Goal: Transaction & Acquisition: Subscribe to service/newsletter

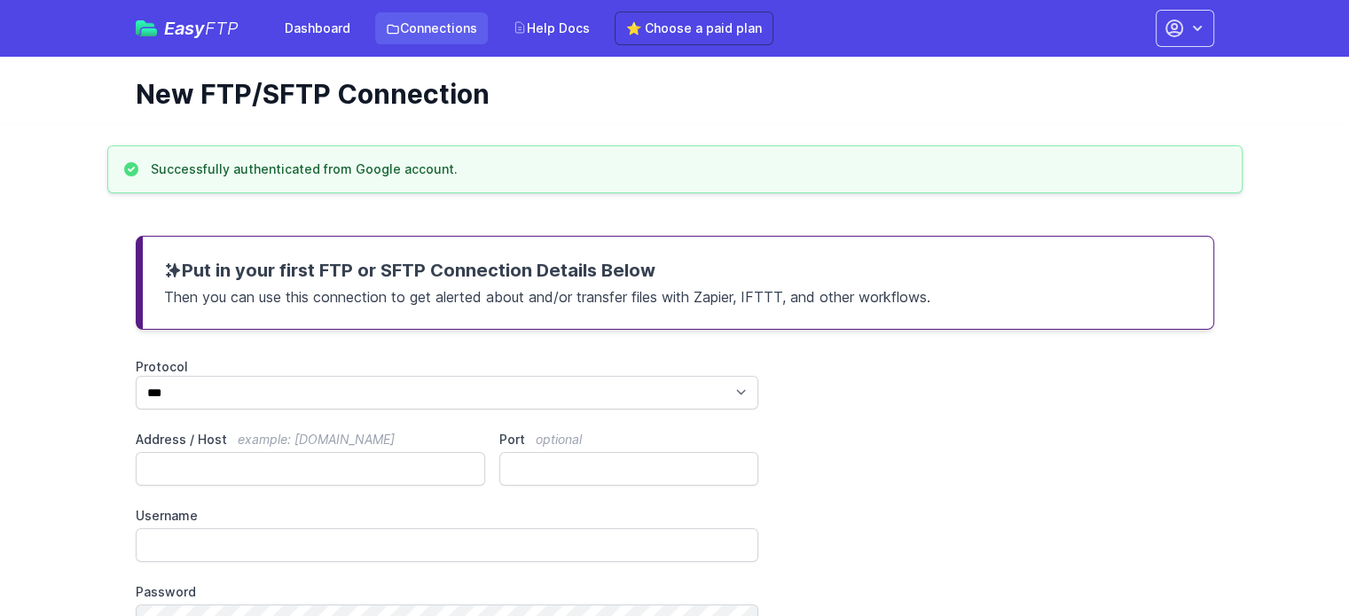
click at [422, 31] on link "Connections" at bounding box center [431, 28] width 113 height 32
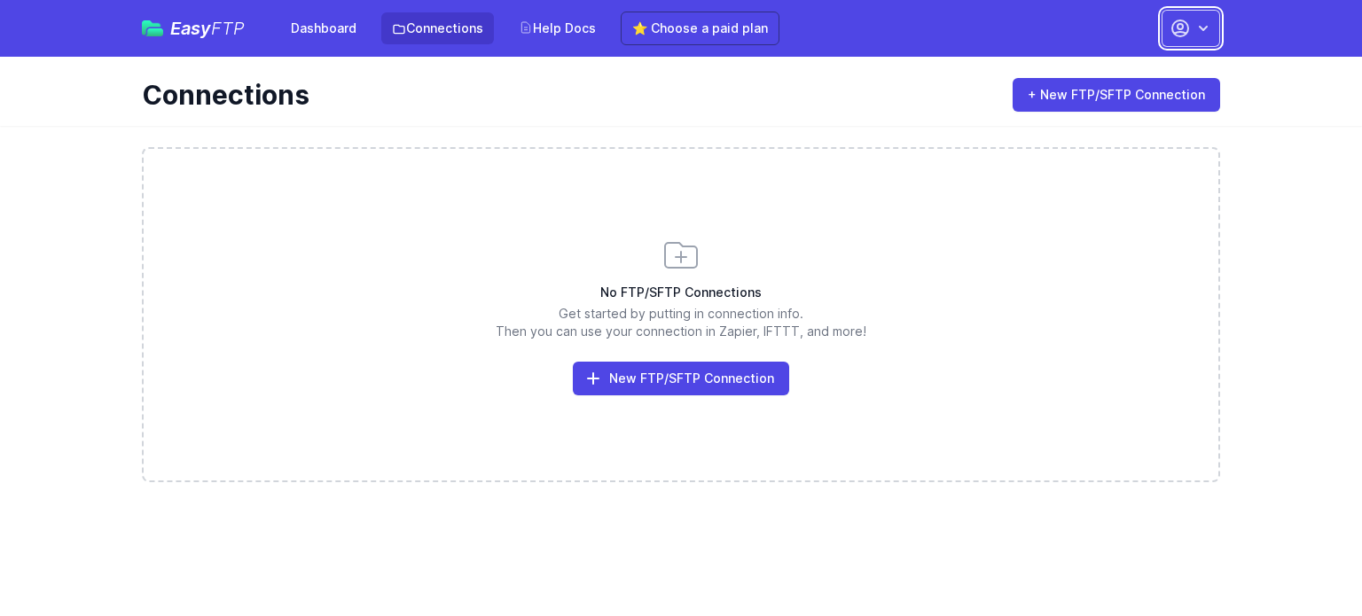
click at [1186, 31] on icon "button" at bounding box center [1180, 28] width 21 height 21
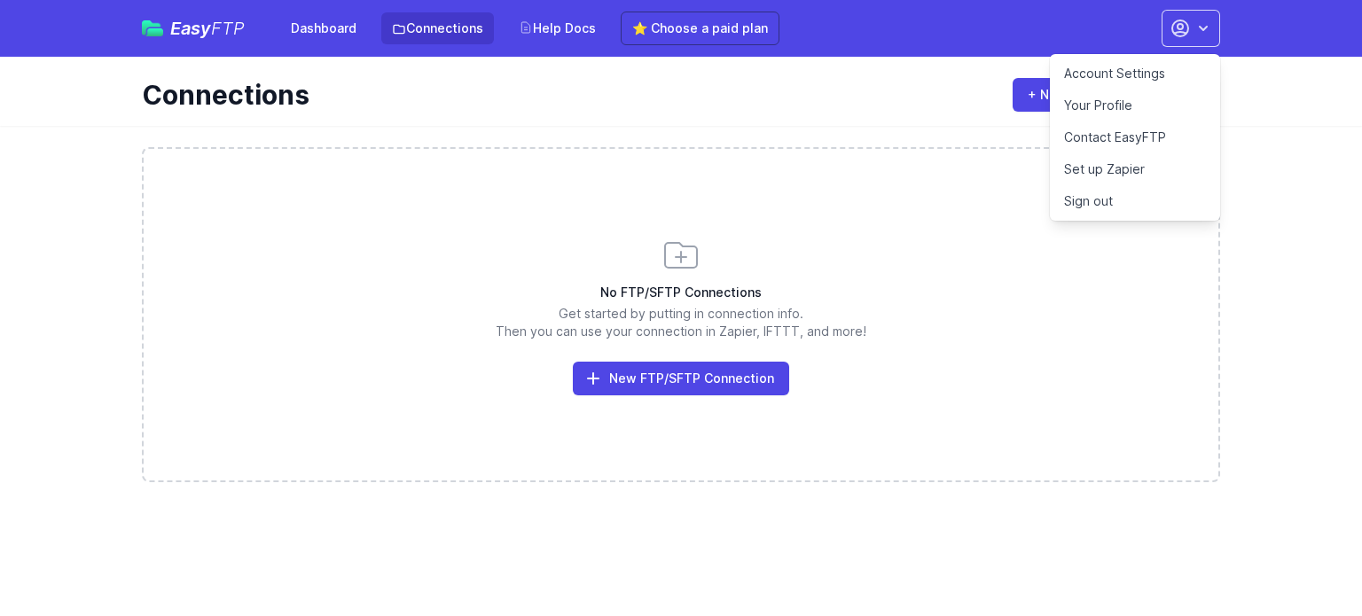
click at [1095, 74] on link "Account Settings" at bounding box center [1135, 74] width 170 height 32
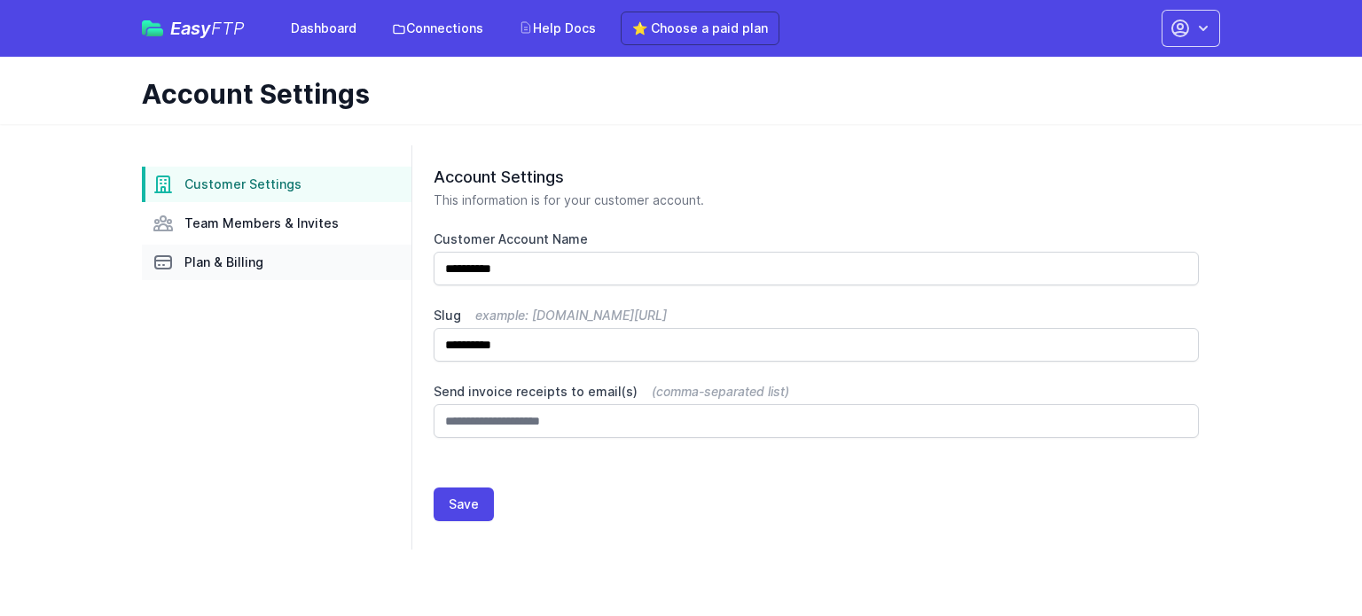
click at [234, 255] on span "Plan & Billing" at bounding box center [223, 263] width 79 height 18
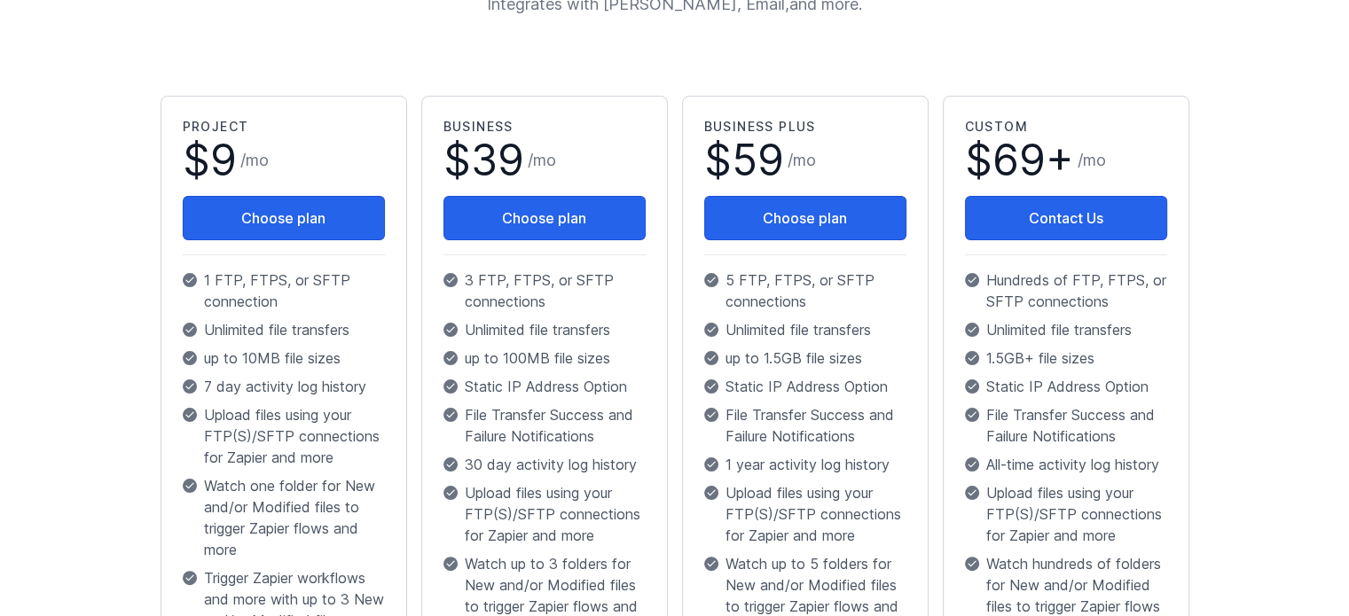
scroll to position [266, 0]
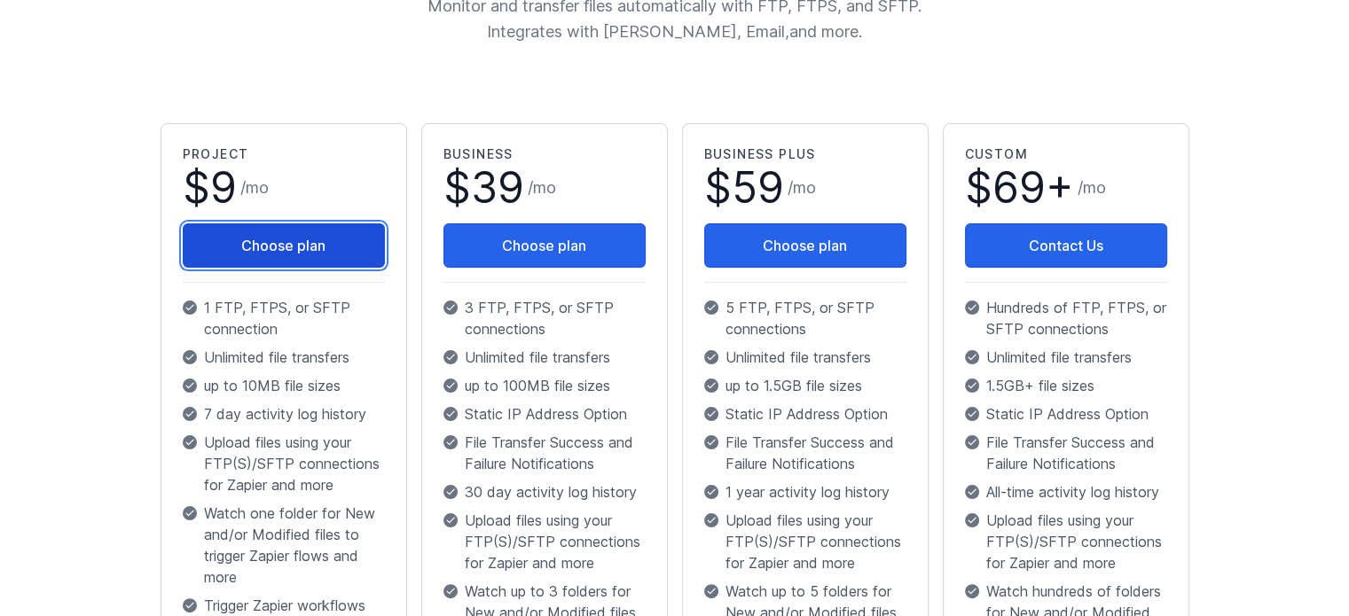
click at [262, 245] on button "Choose plan" at bounding box center [284, 245] width 202 height 44
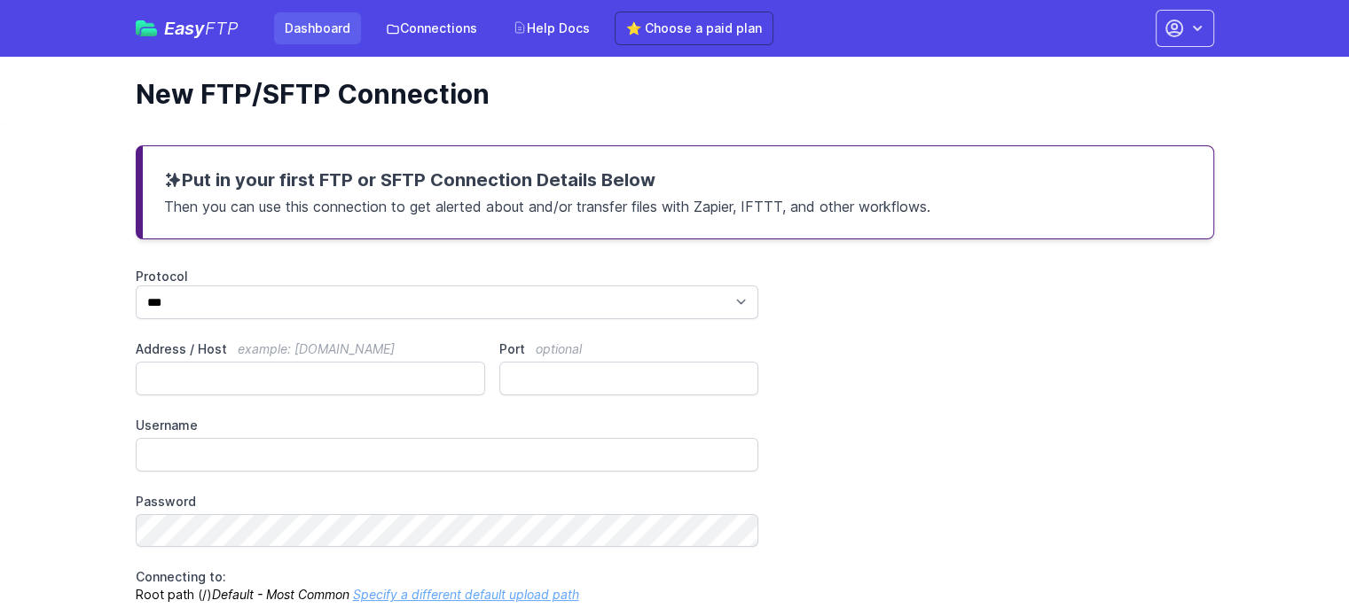
click at [319, 35] on link "Dashboard" at bounding box center [317, 28] width 87 height 32
click at [1207, 26] on button "button" at bounding box center [1184, 28] width 59 height 37
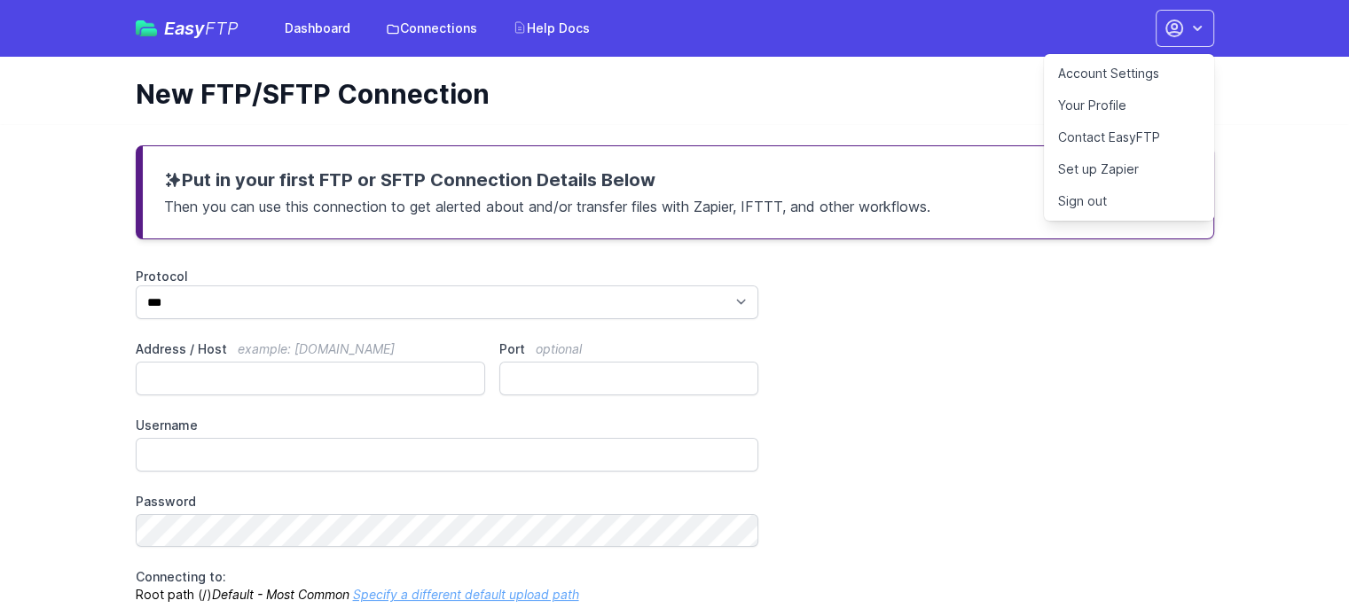
click at [1117, 172] on link "Set up Zapier" at bounding box center [1129, 169] width 170 height 32
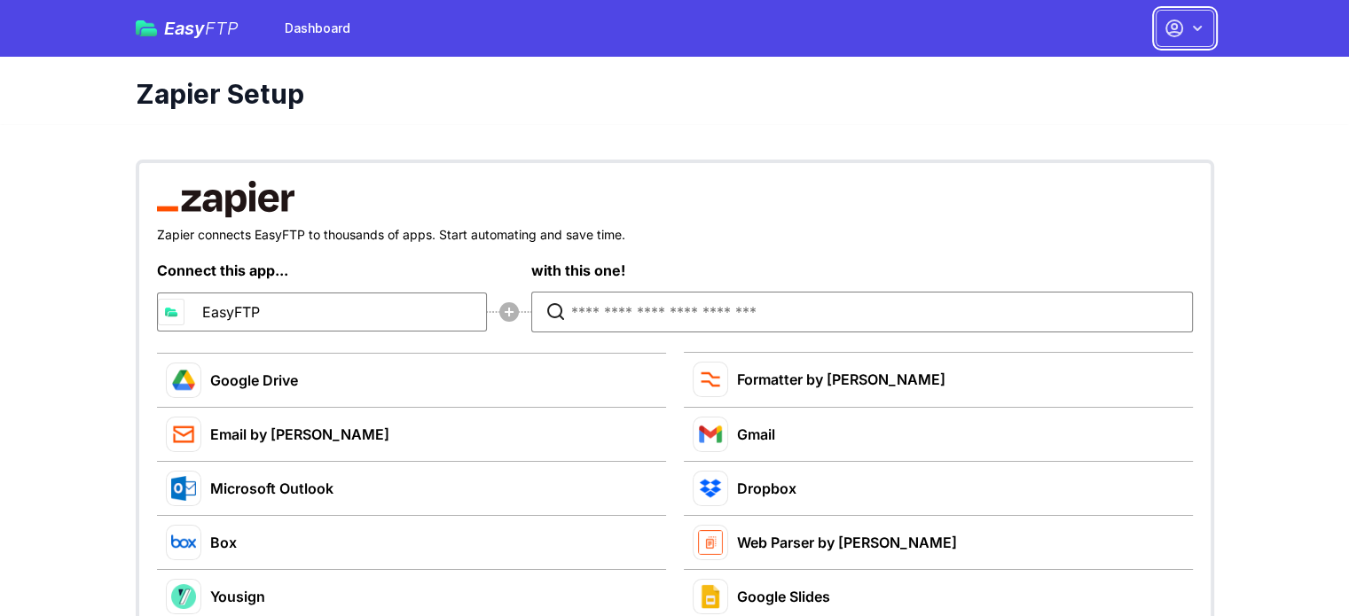
click at [1195, 35] on icon "button" at bounding box center [1197, 29] width 18 height 18
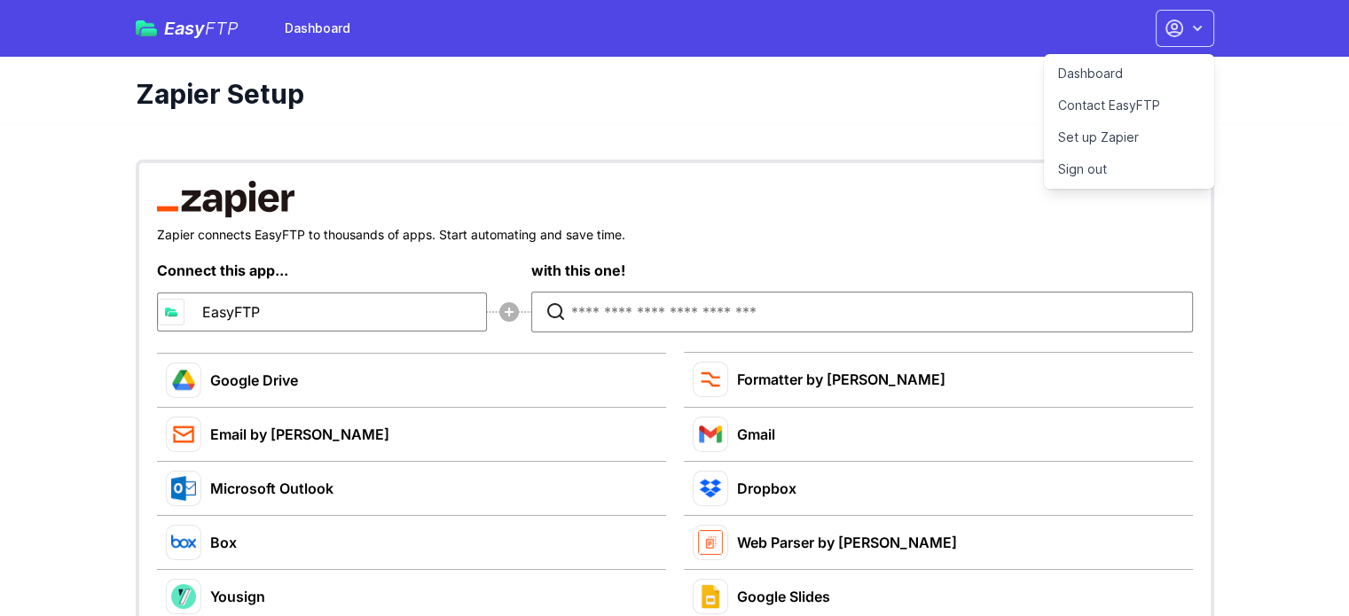
click at [1099, 70] on link "Dashboard" at bounding box center [1129, 74] width 170 height 32
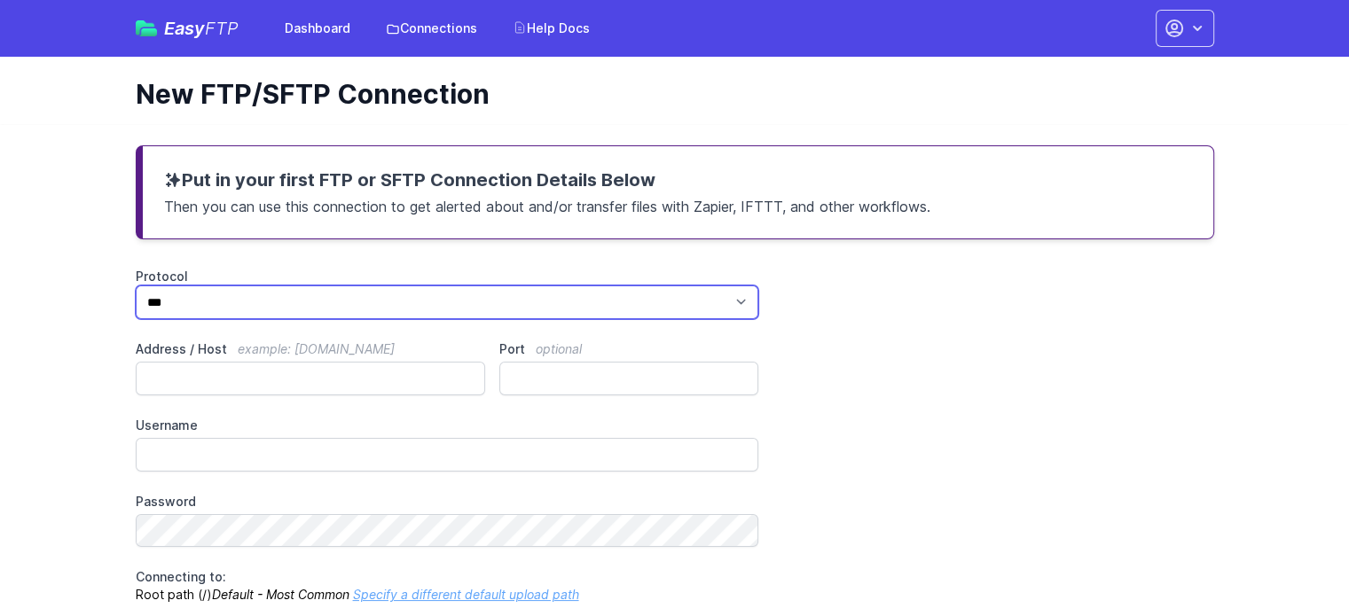
click at [714, 301] on select "*** **** ****" at bounding box center [447, 303] width 623 height 34
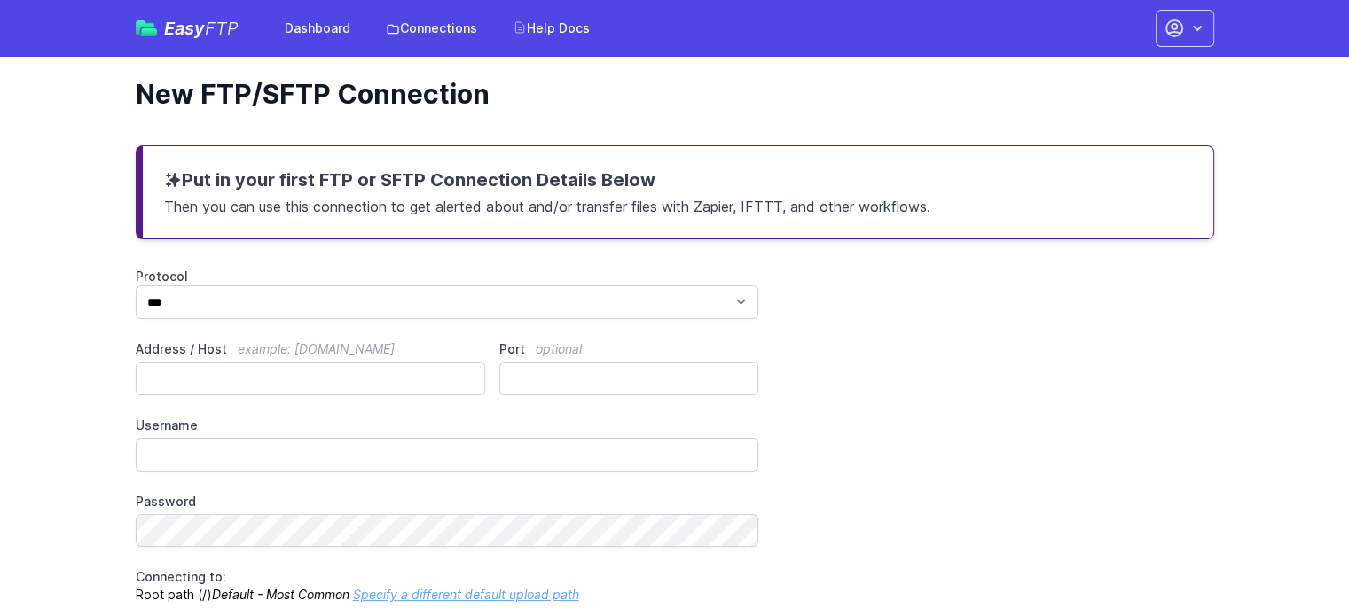
click at [872, 301] on div "Protocol *** **** **** Address / Host example: ftp.mydomain.com Port optional U…" at bounding box center [675, 436] width 1078 height 336
click at [426, 22] on link "Connections" at bounding box center [431, 28] width 113 height 32
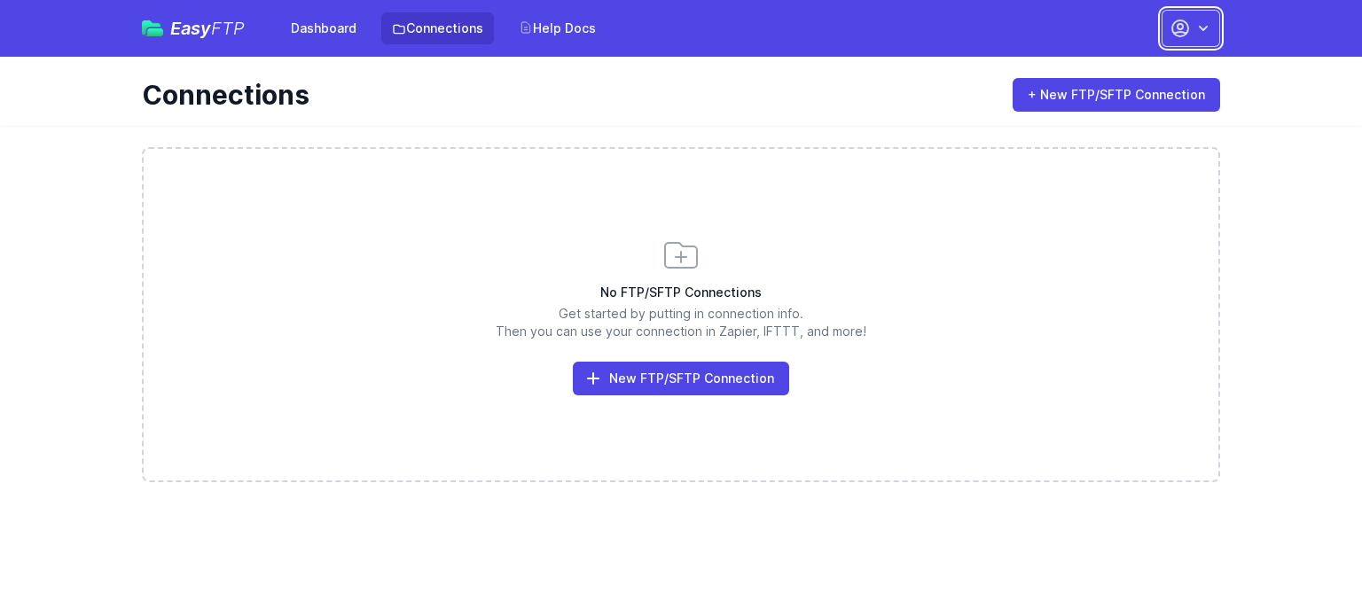
click at [1185, 29] on icon "button" at bounding box center [1180, 28] width 21 height 21
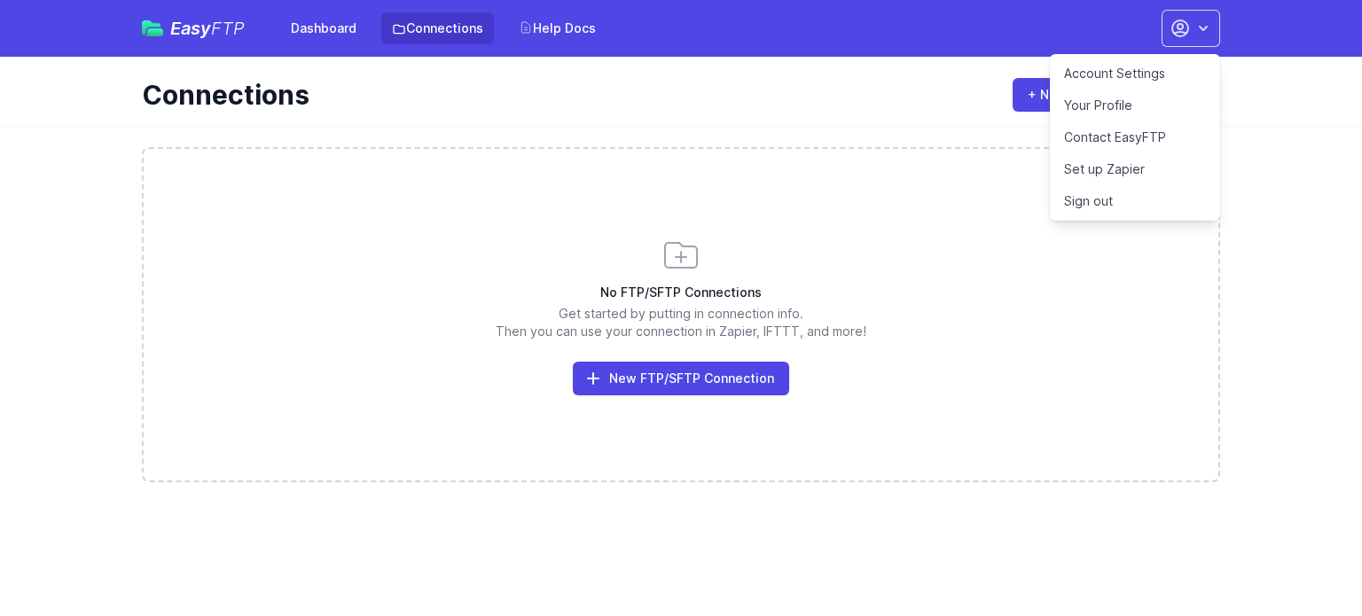
click at [1080, 70] on link "Account Settings" at bounding box center [1135, 74] width 170 height 32
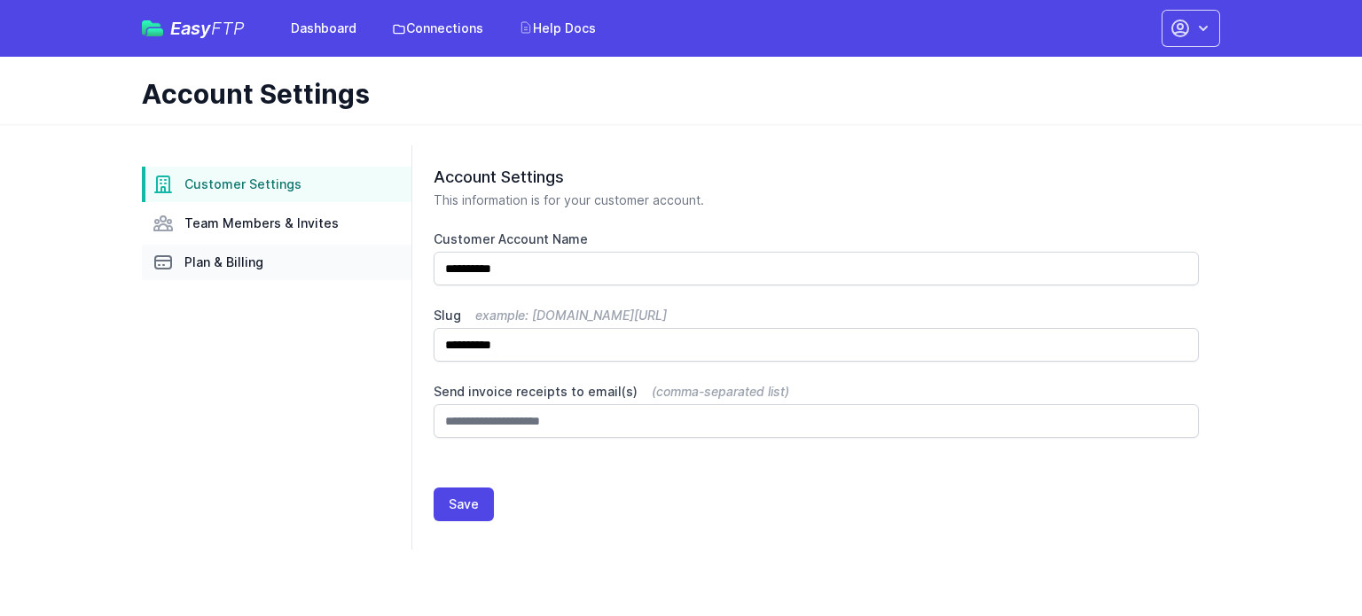
click at [215, 270] on span "Plan & Billing" at bounding box center [223, 263] width 79 height 18
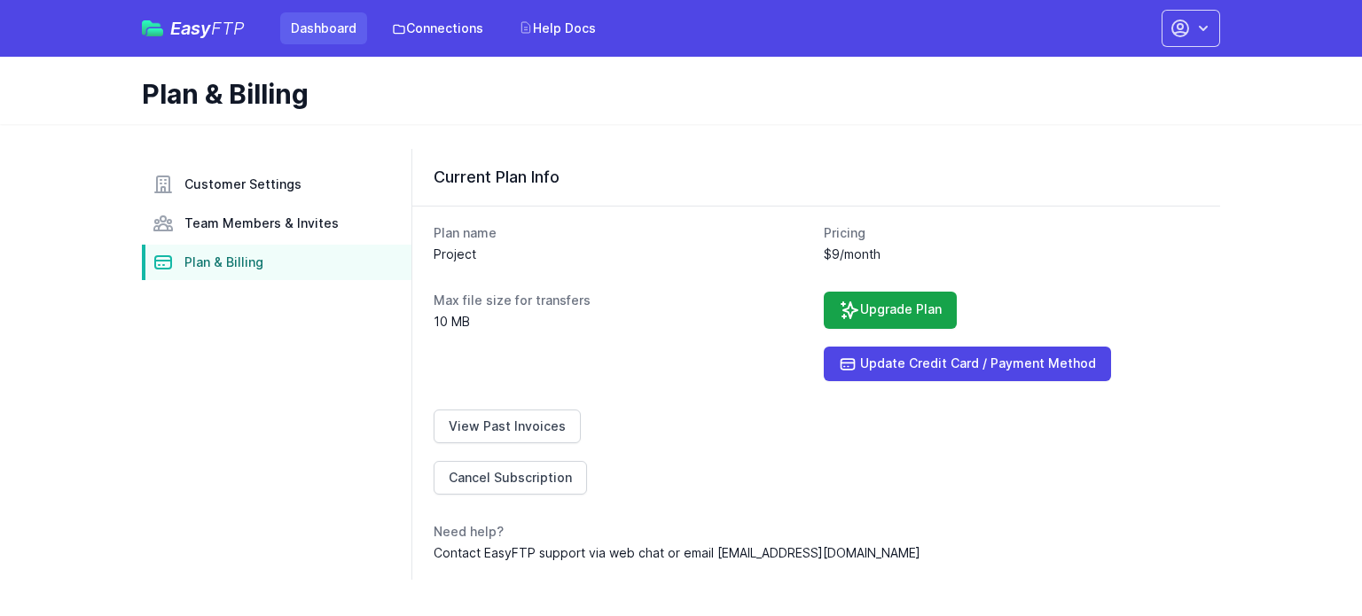
click at [325, 30] on link "Dashboard" at bounding box center [323, 28] width 87 height 32
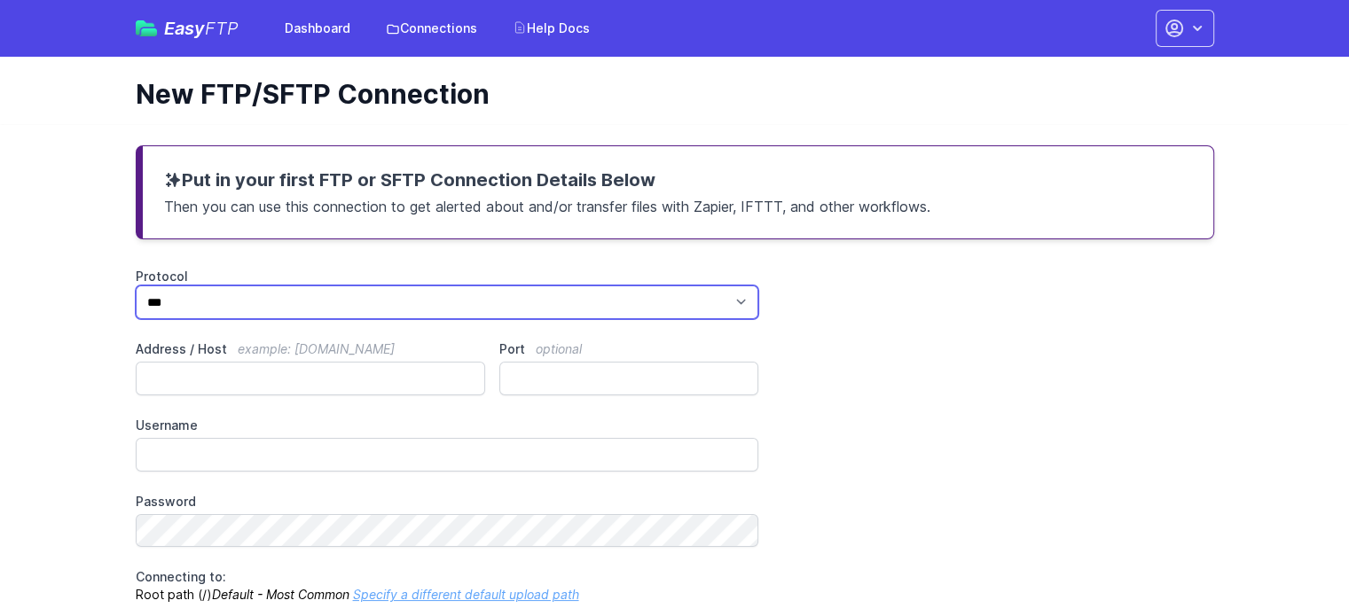
click at [372, 297] on select "*** **** ****" at bounding box center [447, 303] width 623 height 34
select select "****"
click at [136, 286] on select "*** **** ****" at bounding box center [447, 303] width 623 height 34
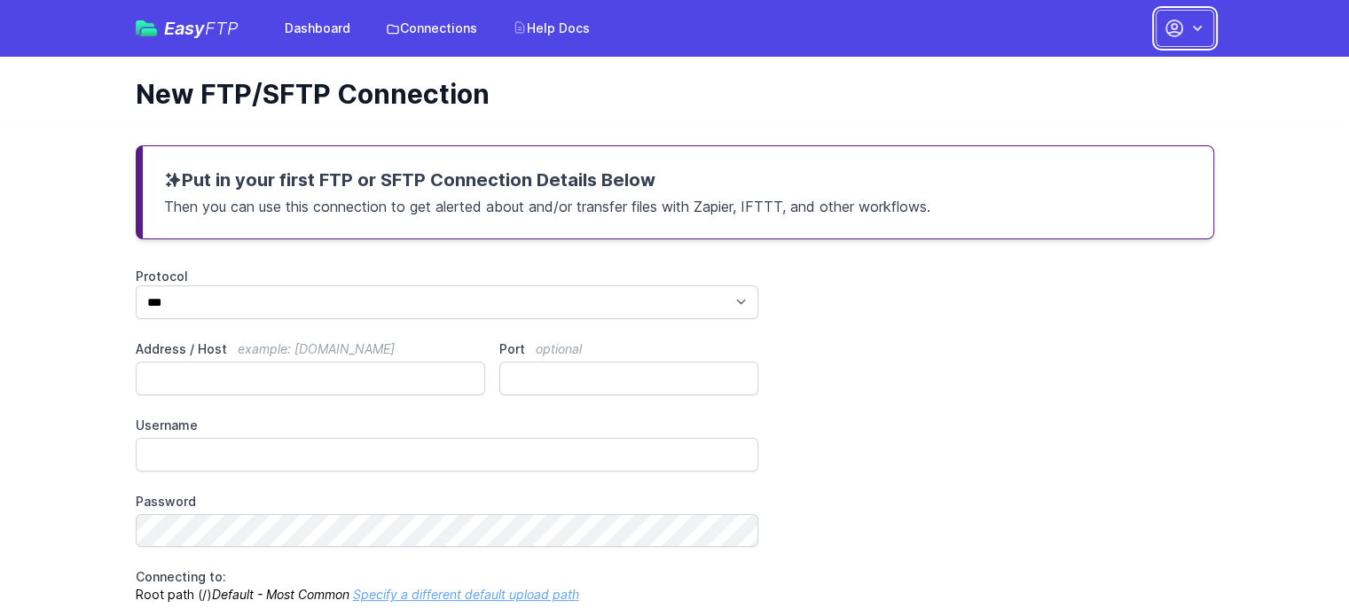
click at [1185, 32] on button "button" at bounding box center [1184, 28] width 59 height 37
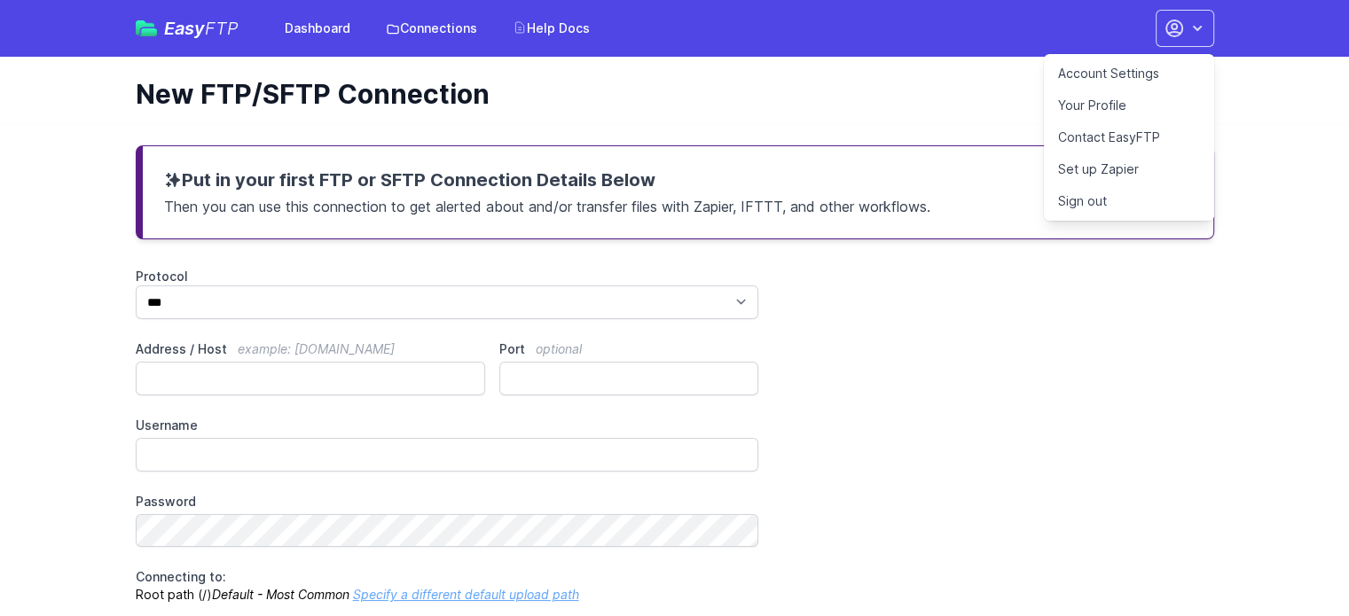
click at [1086, 134] on link "Contact EasyFTP" at bounding box center [1129, 137] width 170 height 32
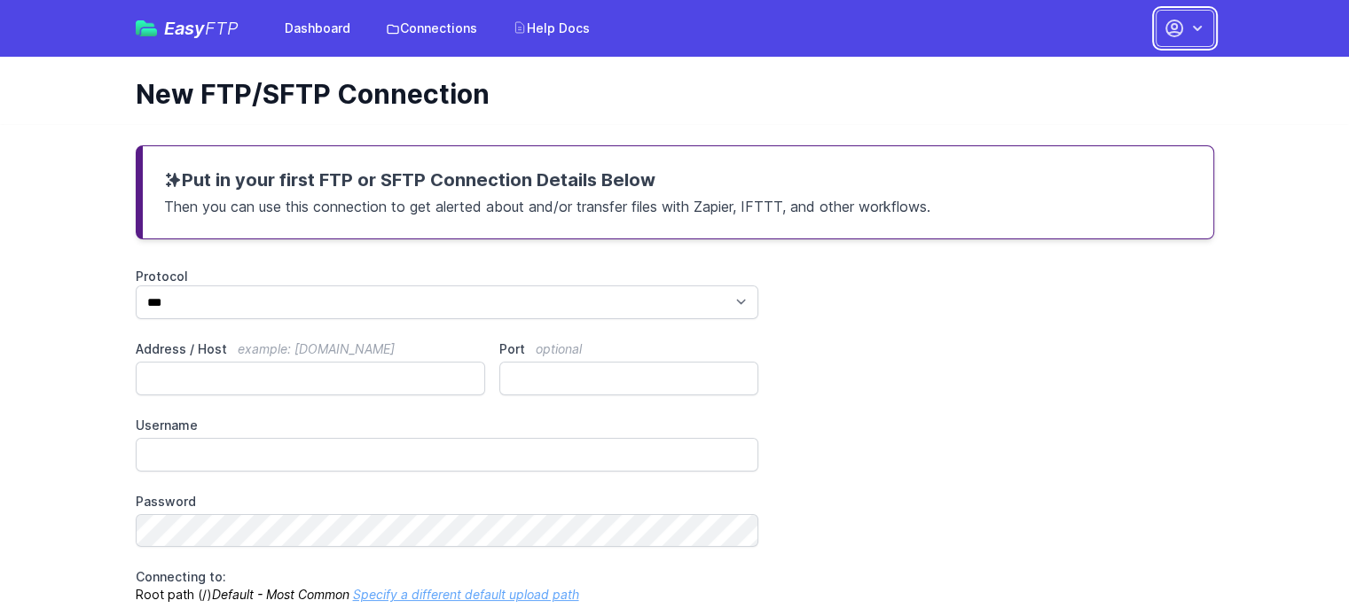
click at [1190, 30] on icon "button" at bounding box center [1197, 29] width 18 height 18
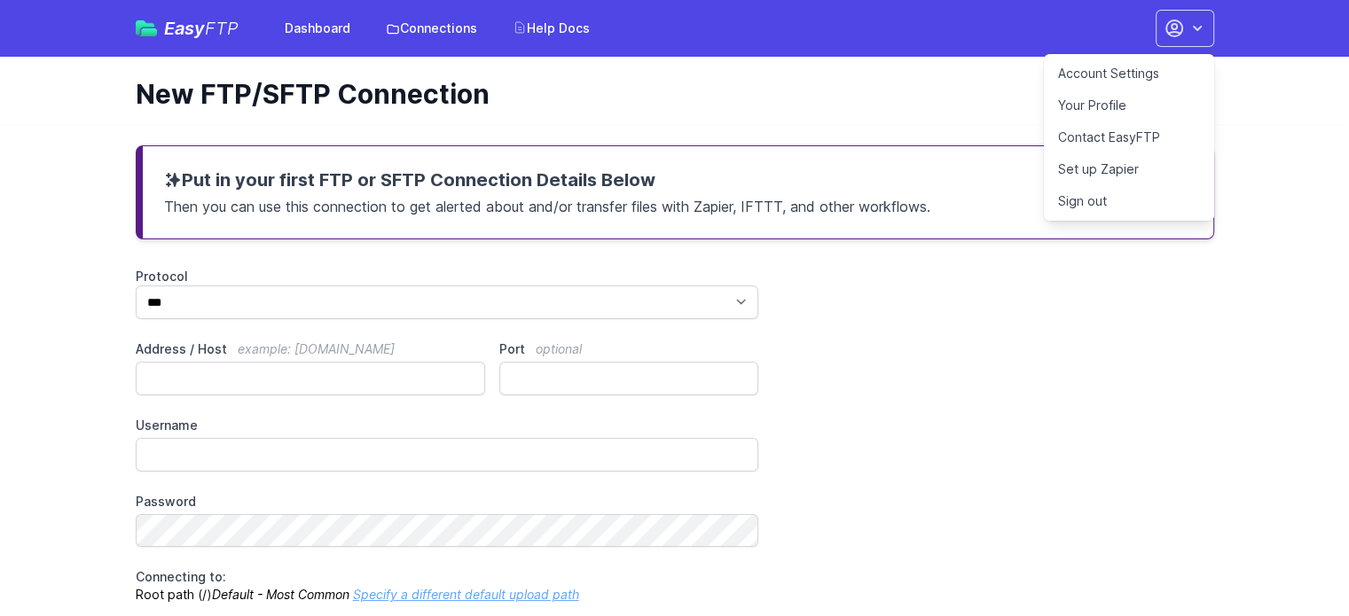
click at [1104, 73] on link "Account Settings" at bounding box center [1129, 74] width 170 height 32
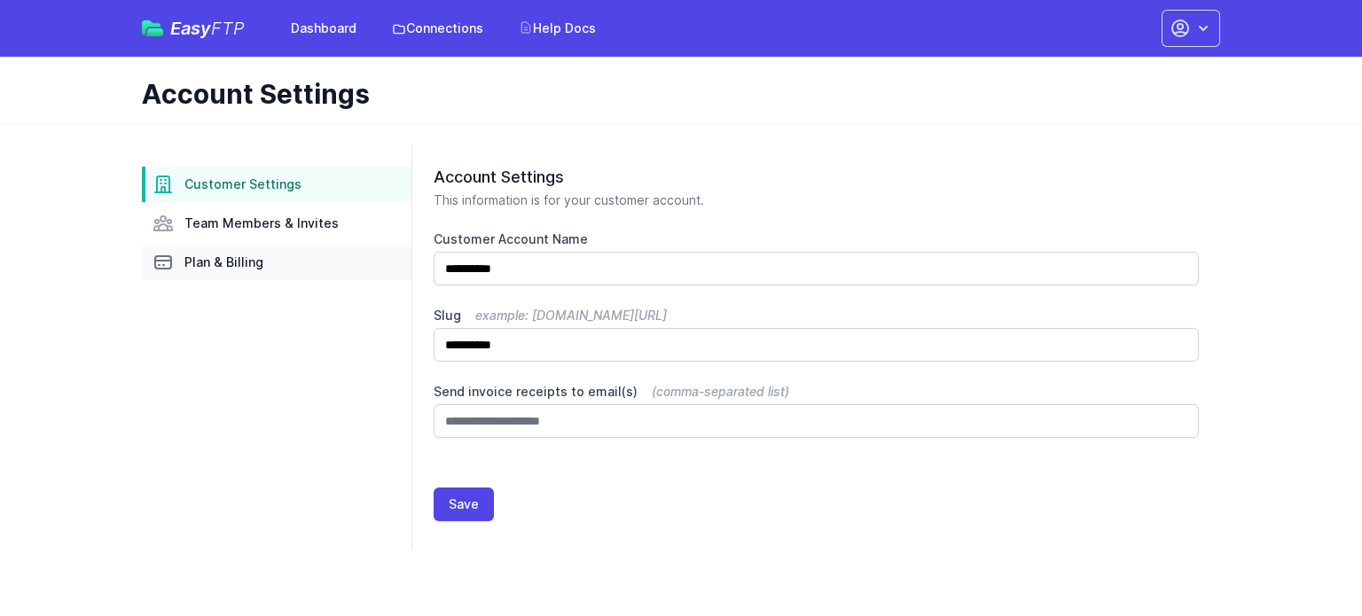
click at [224, 266] on span "Plan & Billing" at bounding box center [223, 263] width 79 height 18
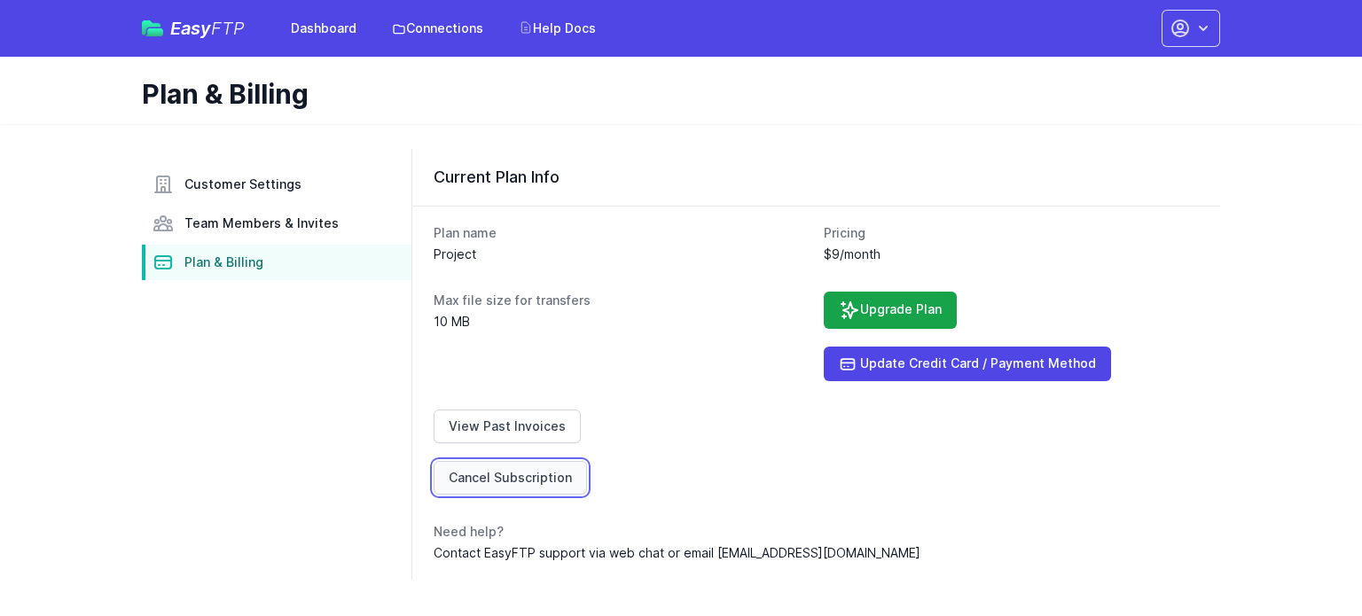
click at [507, 475] on link "Cancel Subscription" at bounding box center [510, 478] width 153 height 34
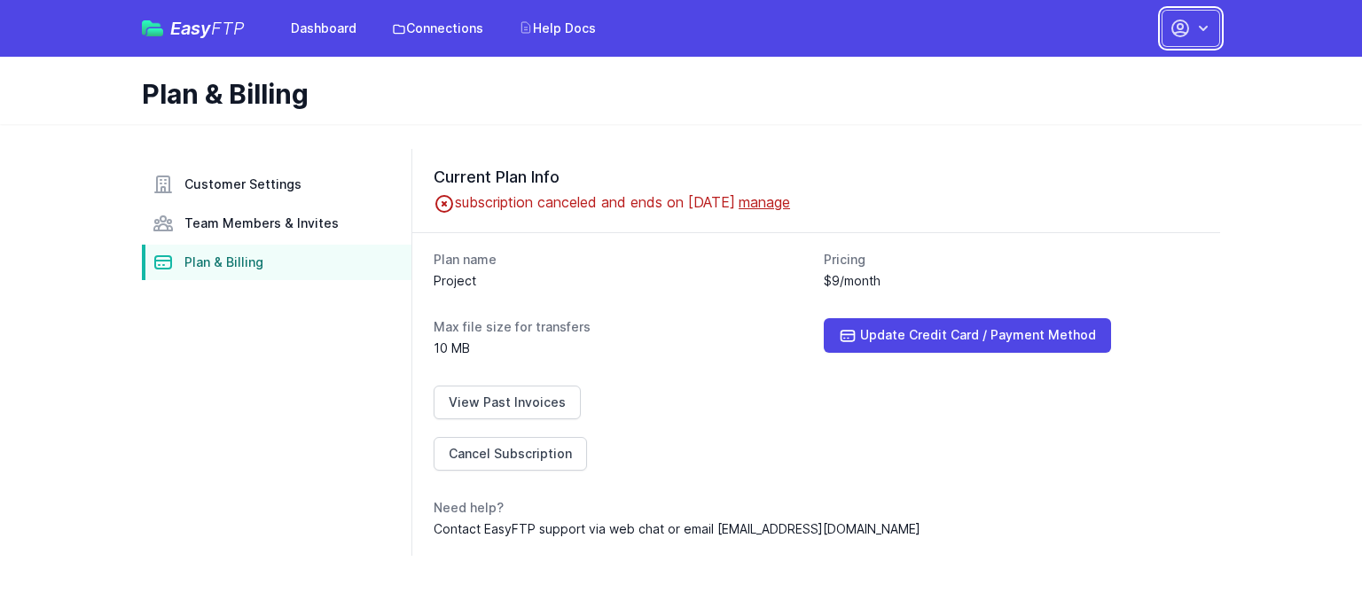
click at [1190, 39] on button "button" at bounding box center [1191, 28] width 59 height 37
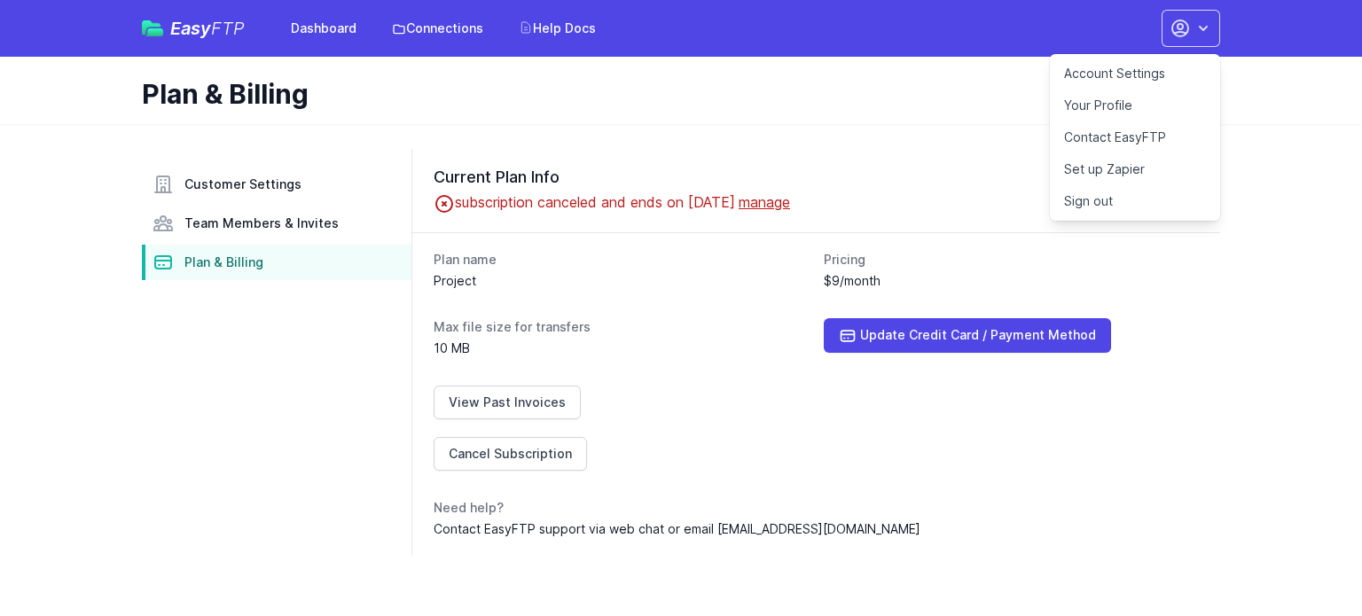
click at [1108, 208] on link "Sign out" at bounding box center [1135, 201] width 170 height 32
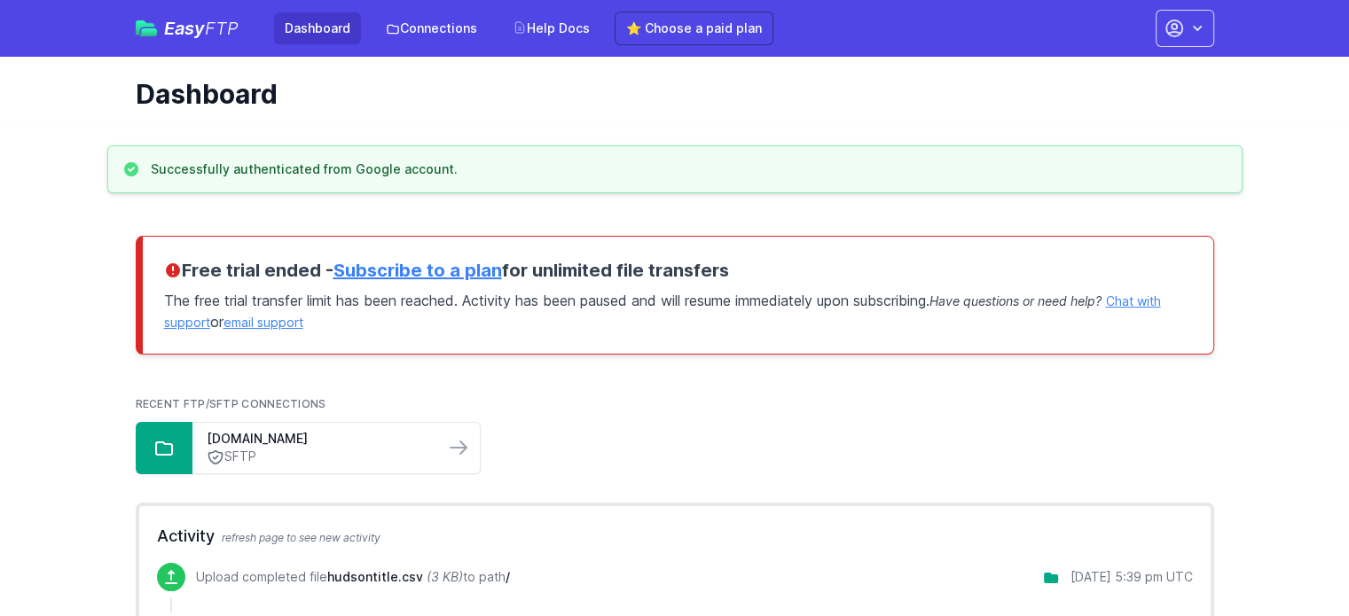
click at [431, 264] on link "Subscribe to a plan" at bounding box center [417, 270] width 168 height 21
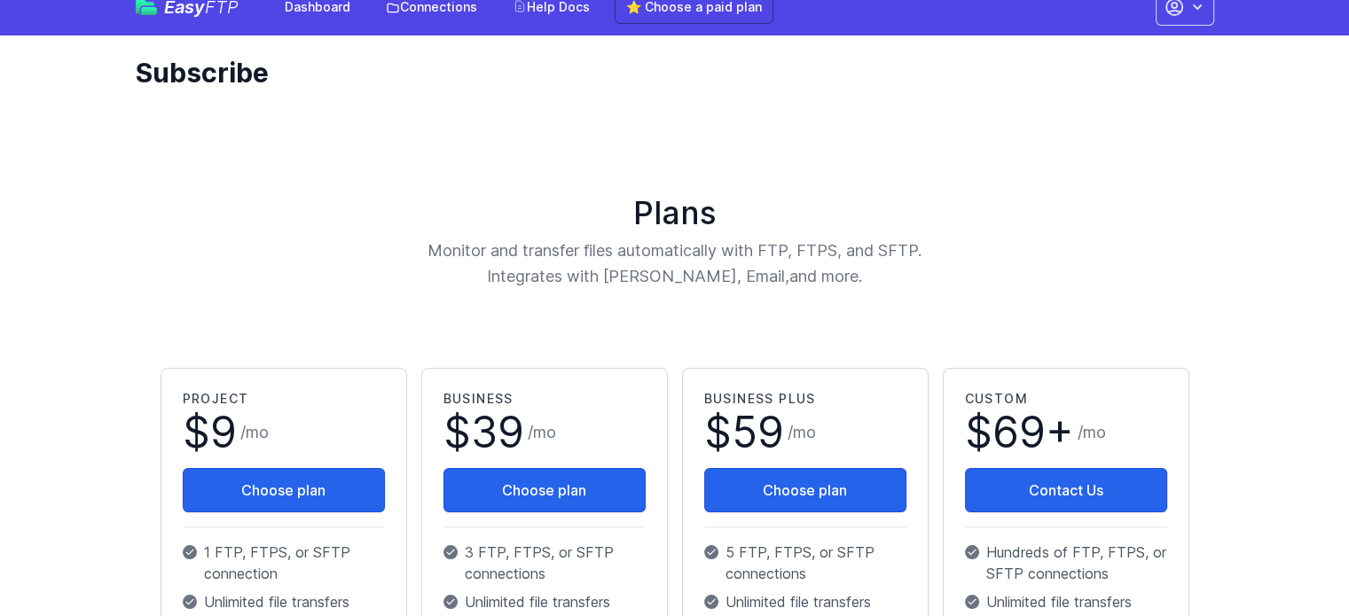
scroll to position [89, 0]
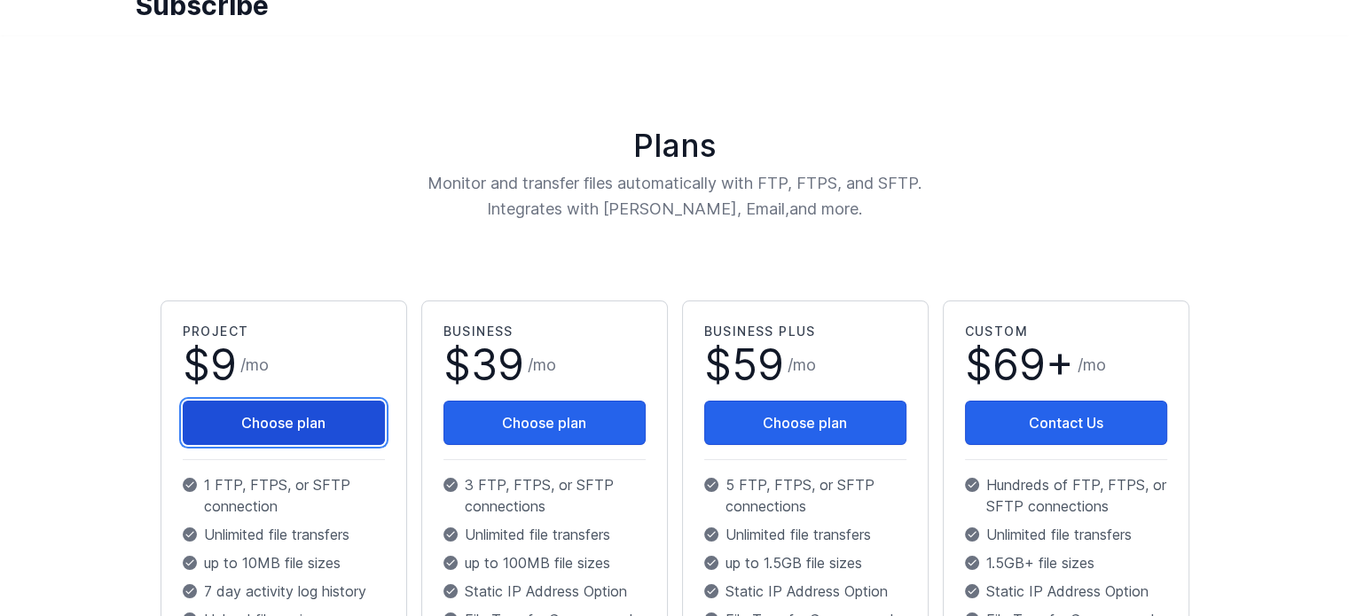
click at [306, 411] on button "Choose plan" at bounding box center [284, 423] width 202 height 44
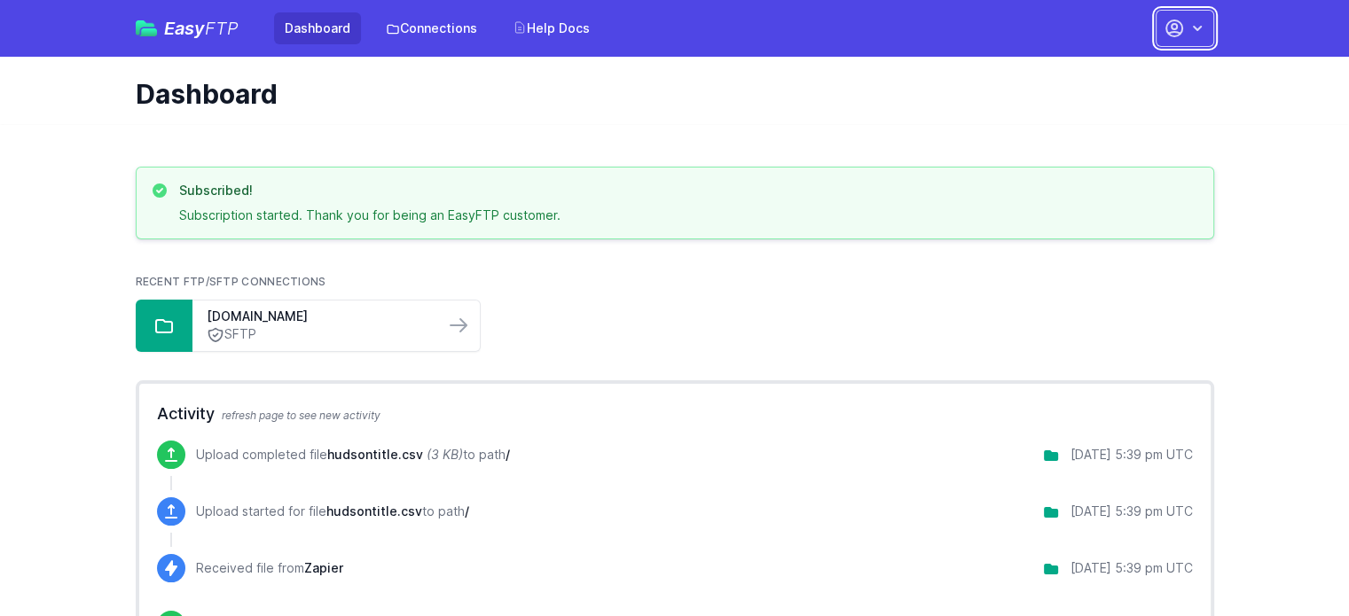
click at [1194, 34] on icon "button" at bounding box center [1197, 29] width 18 height 18
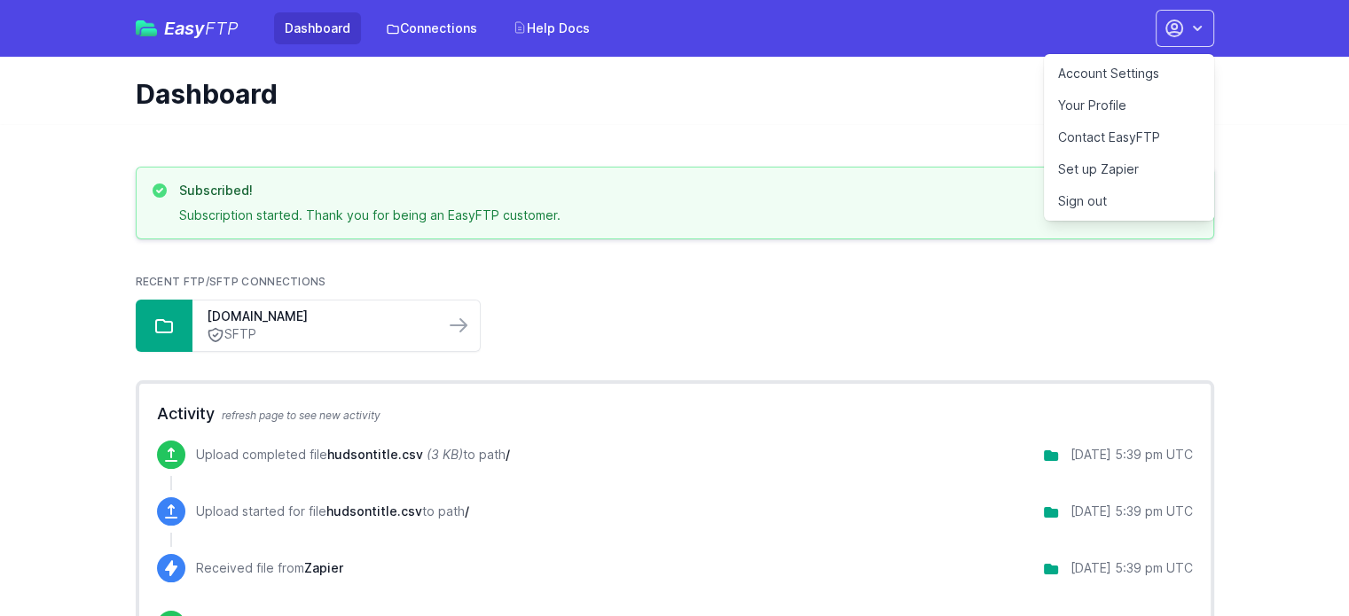
click at [1097, 197] on link "Sign out" at bounding box center [1129, 201] width 170 height 32
